Goal: Task Accomplishment & Management: Manage account settings

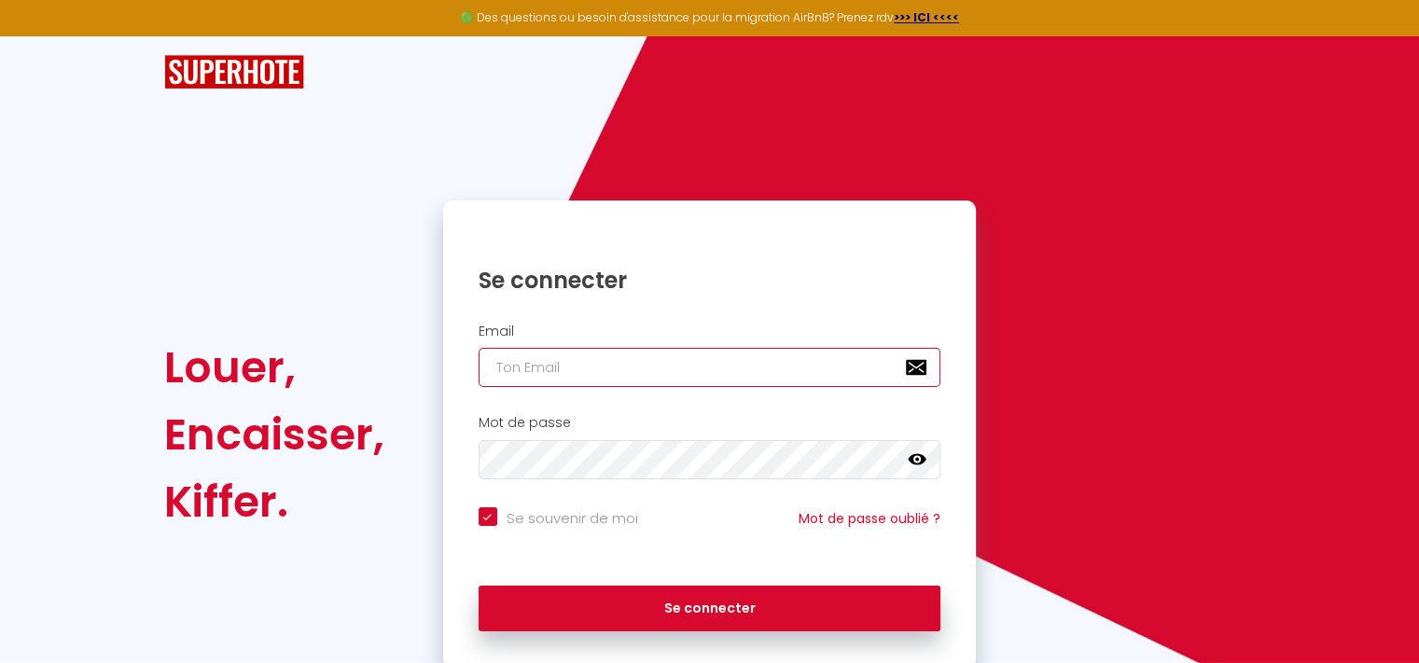
click at [574, 368] on input "email" at bounding box center [709, 367] width 463 height 39
type input "[EMAIL_ADDRESS][PERSON_NAME][DOMAIN_NAME]"
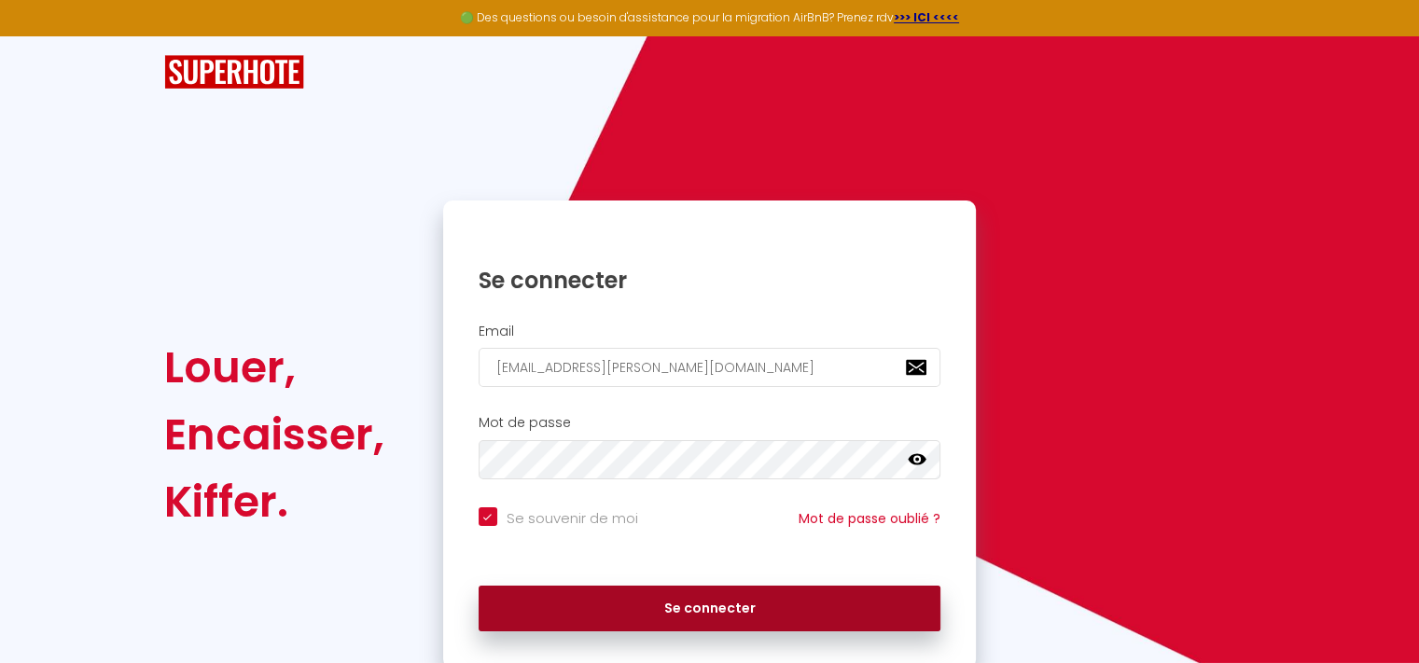
click at [662, 603] on button "Se connecter" at bounding box center [709, 609] width 463 height 47
checkbox input "true"
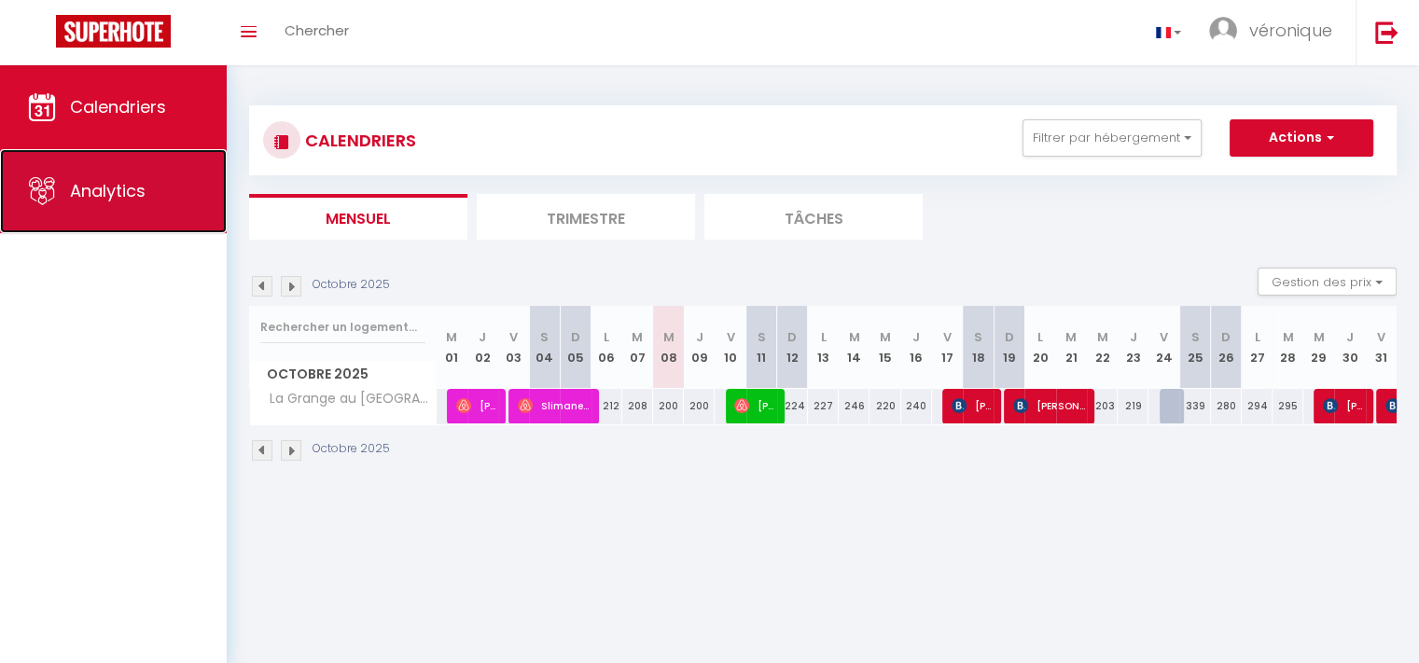
click at [92, 187] on span "Analytics" at bounding box center [108, 190] width 76 height 23
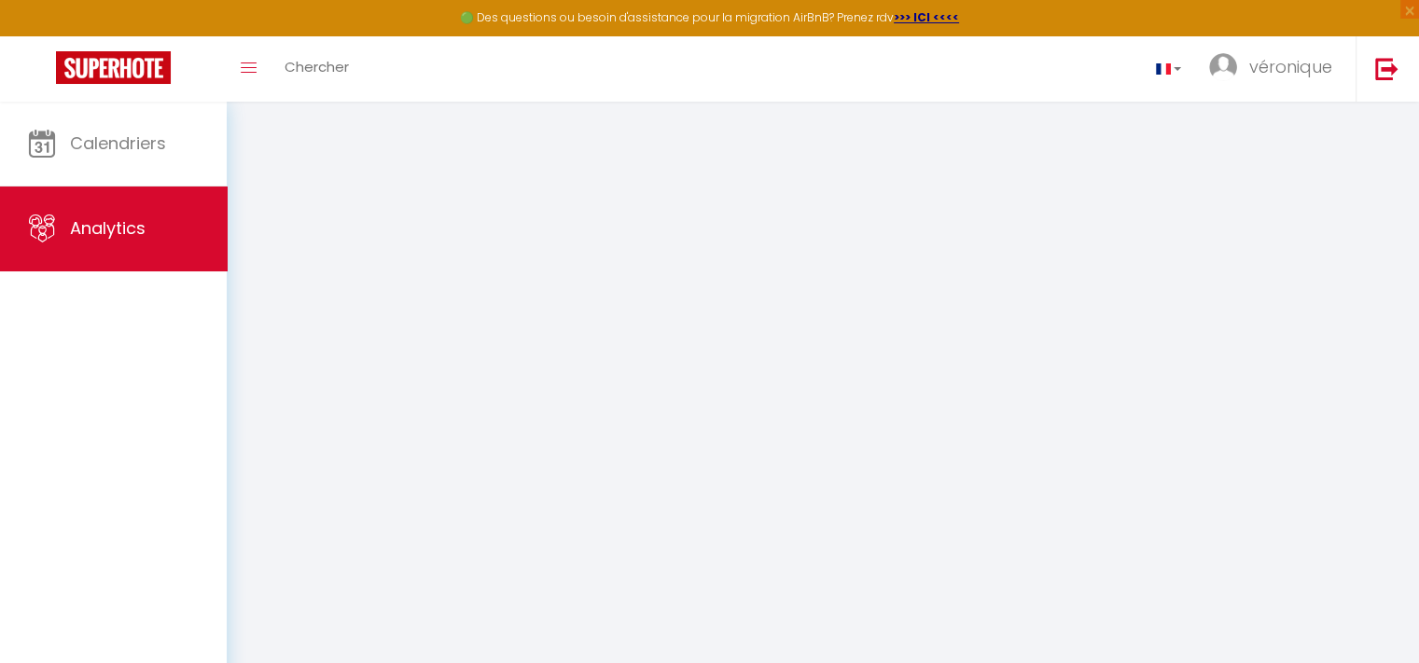
select select "2025"
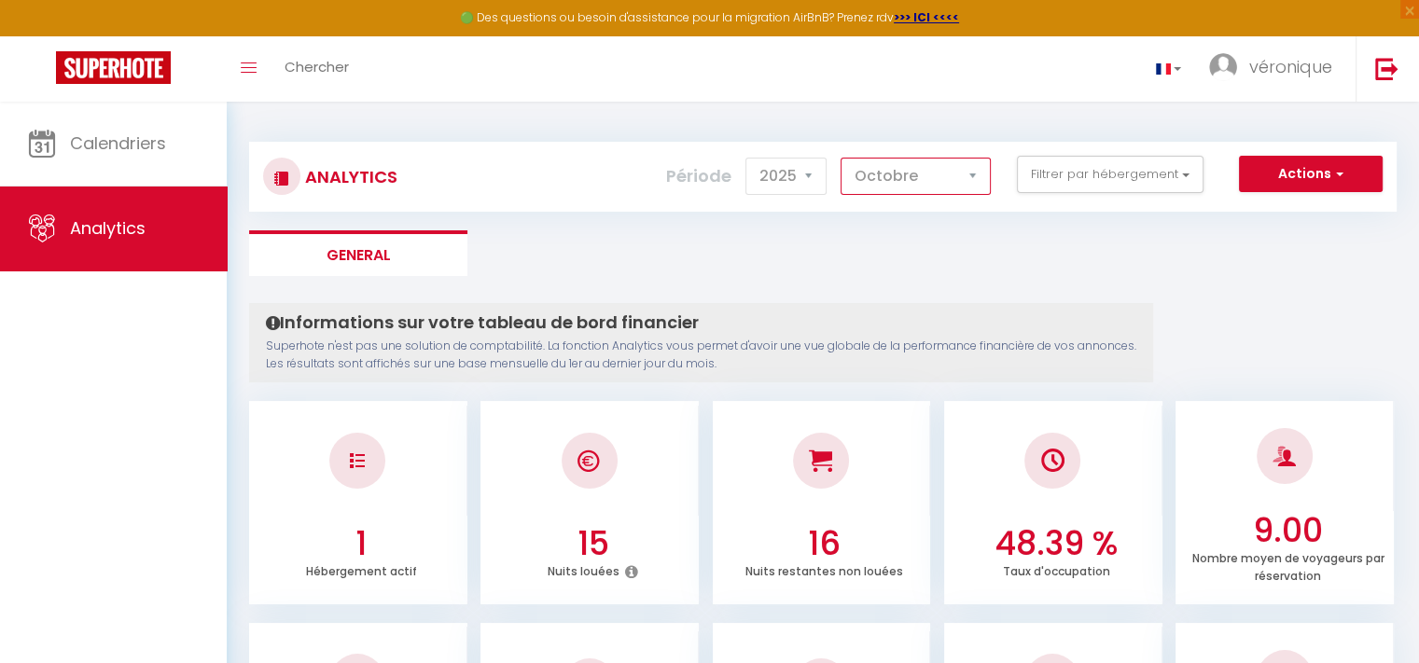
click at [978, 174] on select "[PERSON_NAME] Mars [PERSON_NAME] Juin Juillet Août Septembre Octobre Novembre D…" at bounding box center [915, 176] width 150 height 37
select select "9"
click at [841, 158] on select "[PERSON_NAME] Mars [PERSON_NAME] Juin Juillet Août Septembre Octobre Novembre D…" at bounding box center [915, 176] width 150 height 37
